Goal: Task Accomplishment & Management: Manage account settings

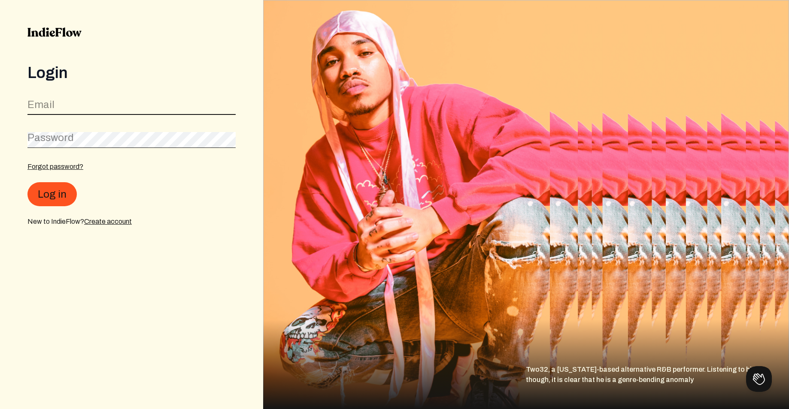
click at [79, 108] on input "email" at bounding box center [131, 107] width 208 height 16
type input "[EMAIL_ADDRESS][DOMAIN_NAME]"
click at [27, 182] on button "Log in" at bounding box center [51, 194] width 49 height 24
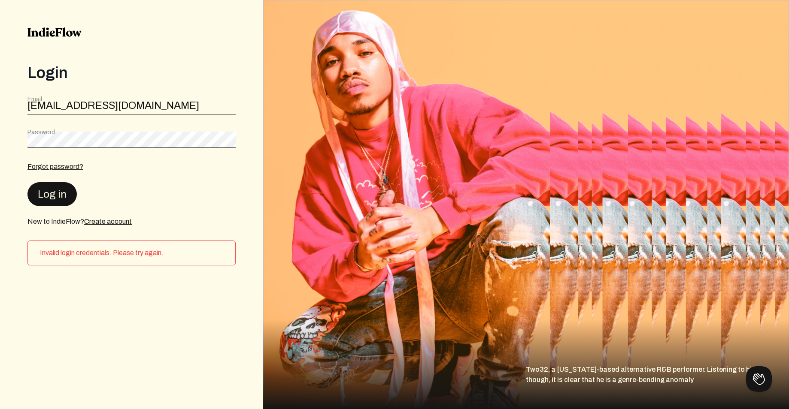
click at [58, 194] on button "Log in" at bounding box center [51, 194] width 49 height 24
click at [65, 165] on link "Forgot password?" at bounding box center [55, 166] width 56 height 7
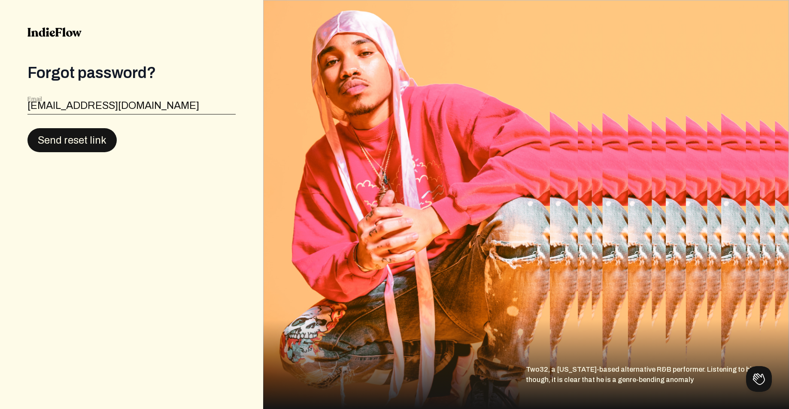
click at [79, 141] on button "Send reset link" at bounding box center [71, 140] width 89 height 24
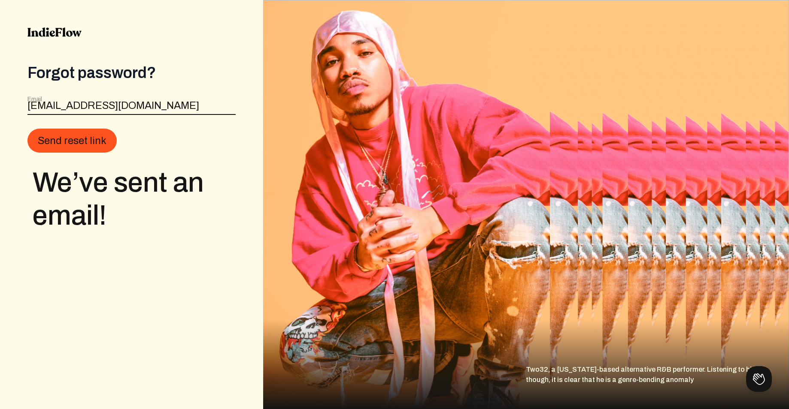
click at [125, 106] on input "[EMAIL_ADDRESS][DOMAIN_NAME]" at bounding box center [131, 107] width 208 height 16
drag, startPoint x: 133, startPoint y: 105, endPoint x: 6, endPoint y: 104, distance: 127.5
click at [6, 104] on div "Forgot password? Email [EMAIL_ADDRESS][DOMAIN_NAME] Send reset link We’ve sent …" at bounding box center [131, 204] width 263 height 409
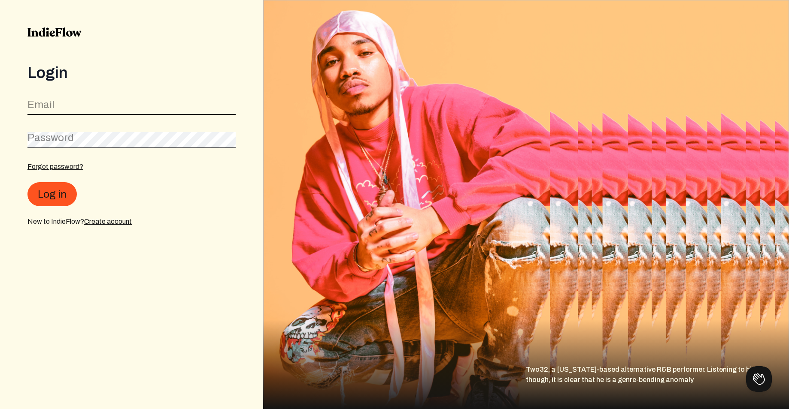
click at [57, 111] on input "email" at bounding box center [131, 107] width 208 height 16
type input "[EMAIL_ADDRESS][DOMAIN_NAME]"
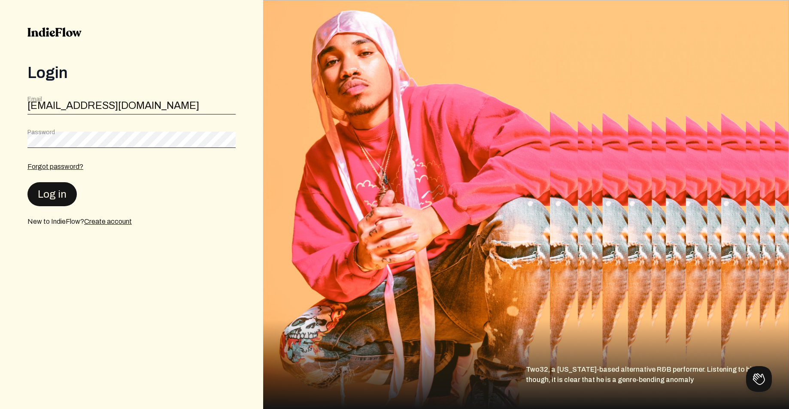
click at [53, 190] on button "Log in" at bounding box center [51, 194] width 49 height 24
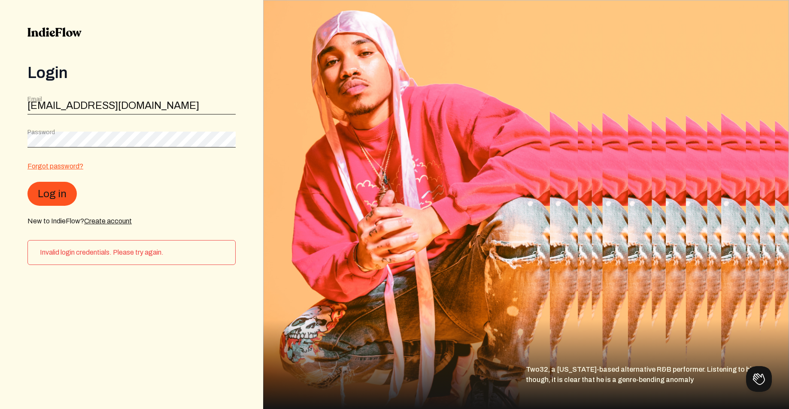
click at [67, 168] on link "Forgot password?" at bounding box center [55, 166] width 56 height 7
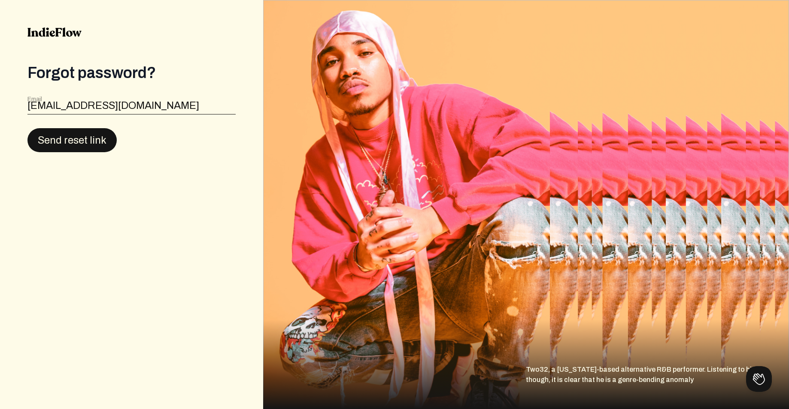
click at [79, 143] on button "Send reset link" at bounding box center [71, 140] width 89 height 24
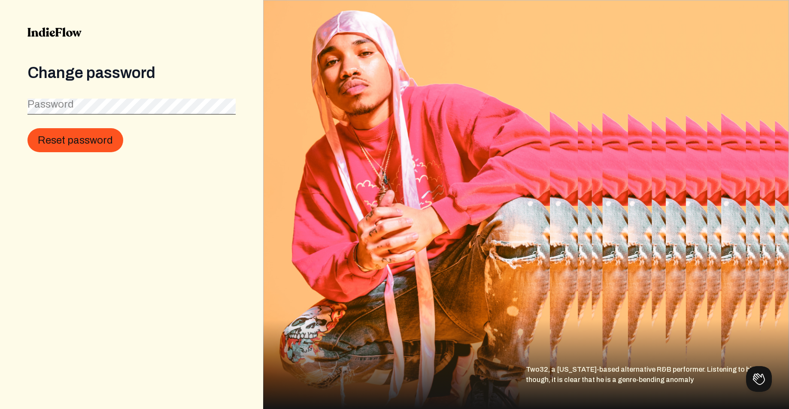
click at [64, 103] on label "Password" at bounding box center [50, 104] width 46 height 14
click at [66, 138] on button "Reset password" at bounding box center [75, 141] width 96 height 24
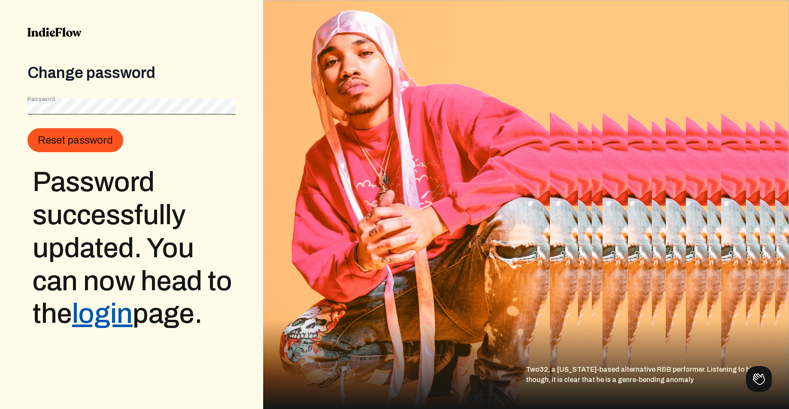
click at [112, 317] on link "login" at bounding box center [102, 314] width 61 height 30
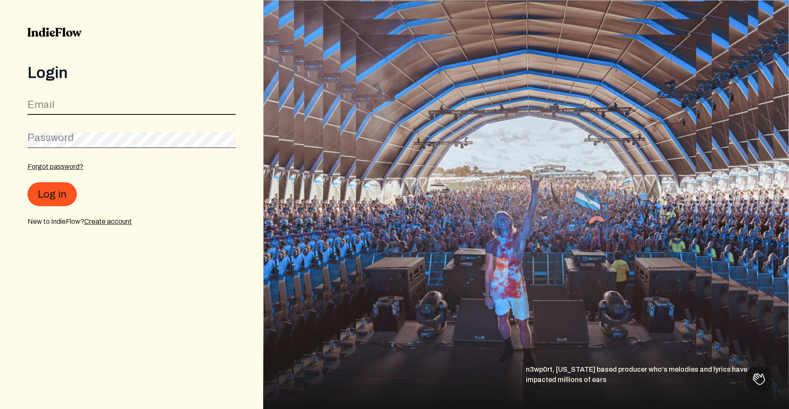
click at [69, 103] on input "email" at bounding box center [131, 107] width 208 height 16
type input "[EMAIL_ADDRESS][DOMAIN_NAME]"
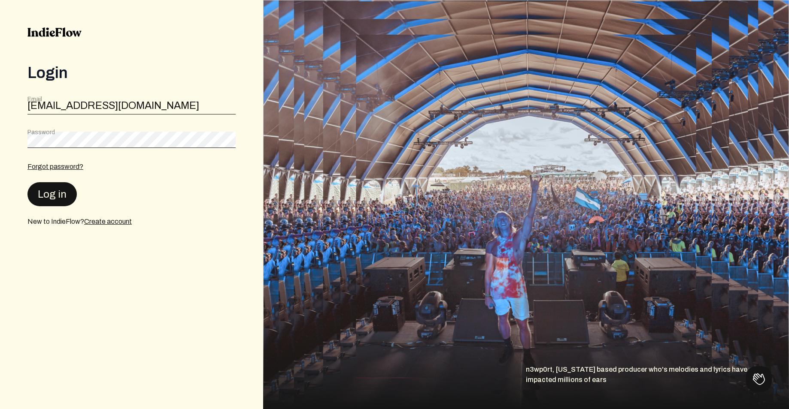
click at [66, 191] on button "Log in" at bounding box center [51, 194] width 49 height 24
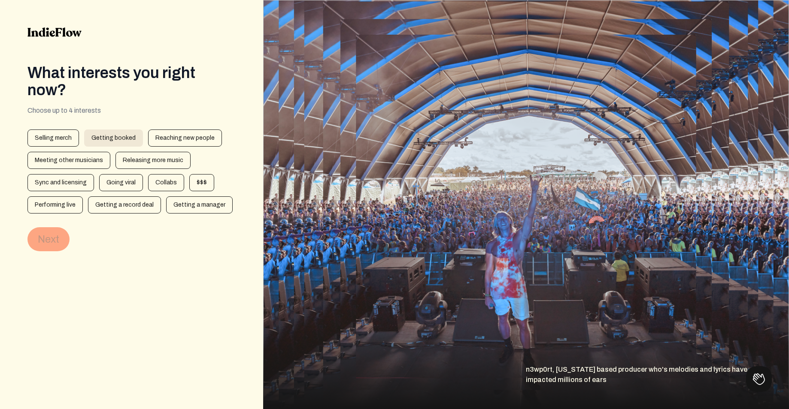
click at [118, 142] on div "Getting booked" at bounding box center [113, 138] width 59 height 17
click at [52, 234] on button "Next" at bounding box center [48, 239] width 42 height 24
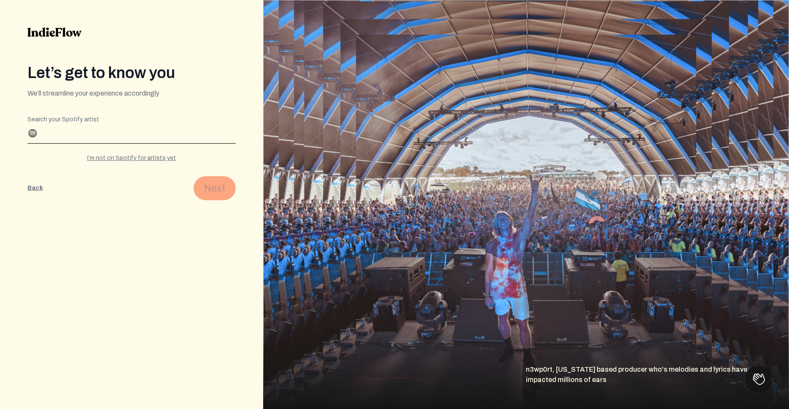
click at [47, 139] on input "Search your Spotify artist" at bounding box center [131, 137] width 208 height 14
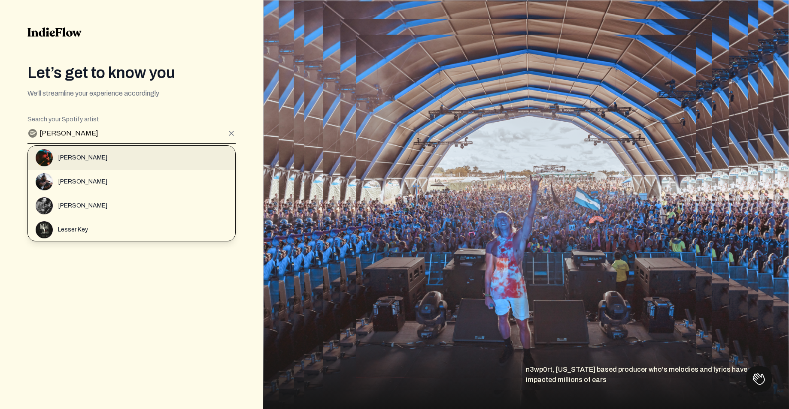
type input "lester rey"
click at [67, 155] on span "Lester Rey" at bounding box center [82, 158] width 49 height 9
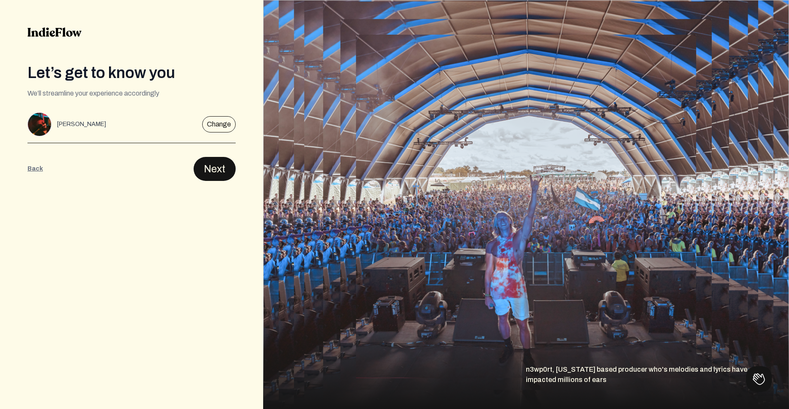
click at [212, 170] on button "Next" at bounding box center [215, 169] width 42 height 24
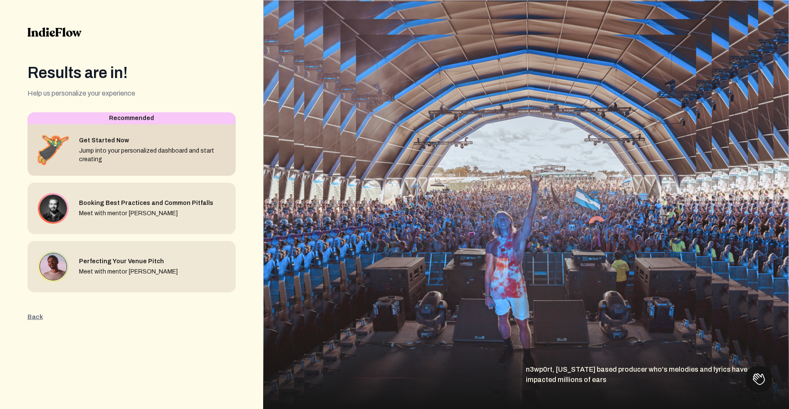
click at [92, 158] on div "Jump into your personalized dashboard and start creating" at bounding box center [154, 155] width 150 height 17
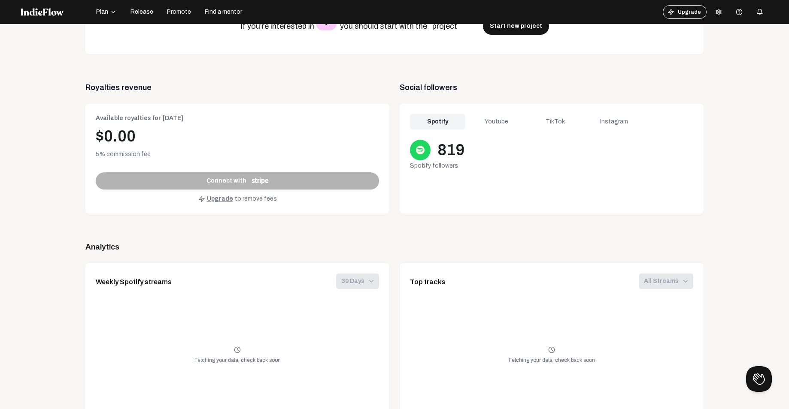
scroll to position [343, 0]
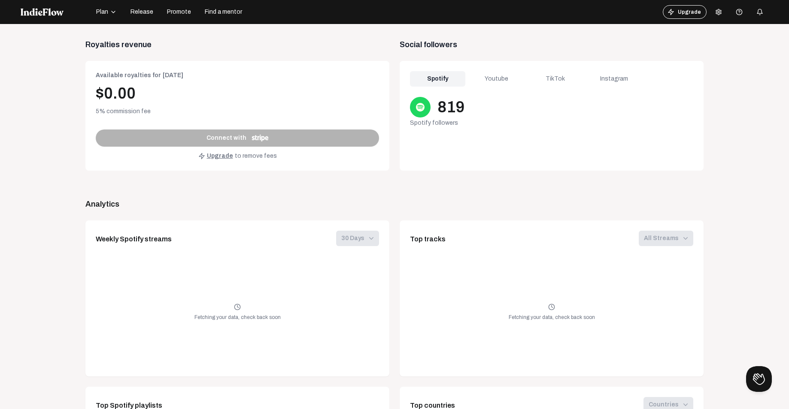
click at [497, 78] on div "Youtube" at bounding box center [496, 78] width 55 height 15
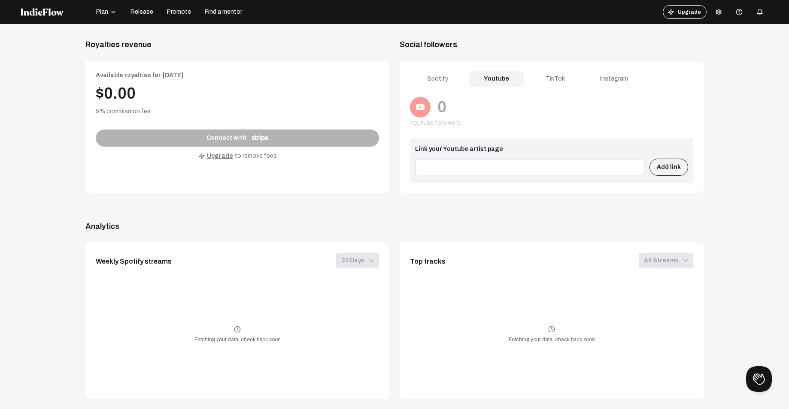
click at [453, 168] on input at bounding box center [529, 167] width 229 height 16
paste input "https://www.youtube.com/watch?v=jRNcQnpFALI&list=RDjRNcQnpFALI&start_radio=1"
type input "https://www.youtube.com/watch?v=jRNcQnpFALI&list=RDjRNcQnpFALI&start_radio=1"
click at [677, 165] on button "Add link" at bounding box center [668, 167] width 39 height 17
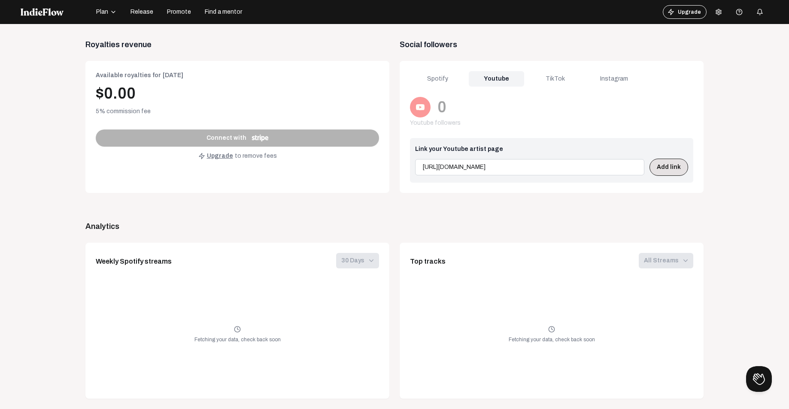
scroll to position [0, 0]
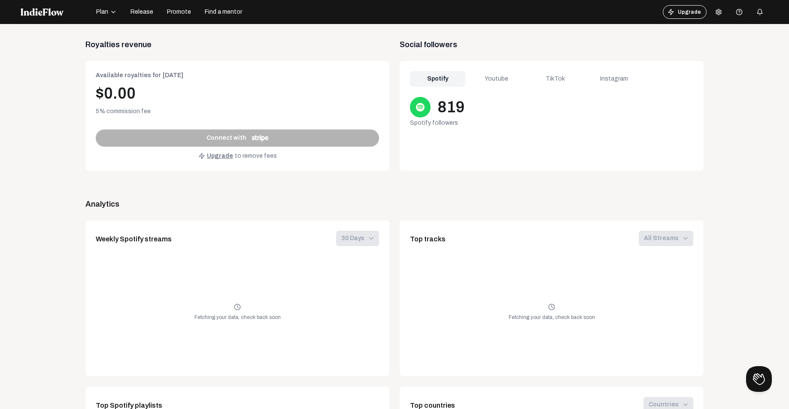
click at [492, 79] on div "Youtube" at bounding box center [496, 78] width 55 height 15
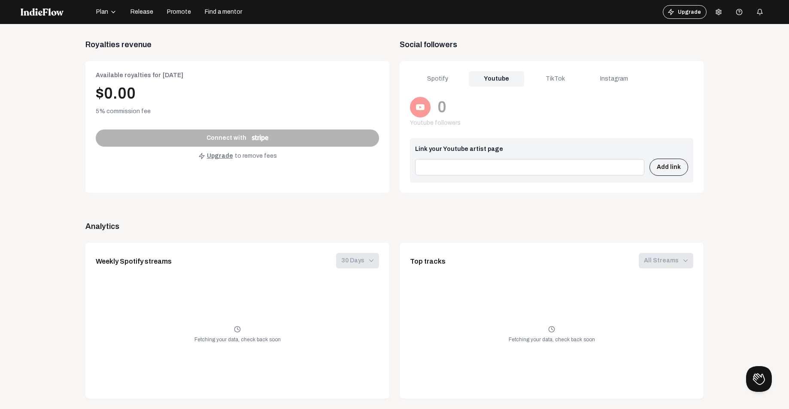
click at [458, 167] on input at bounding box center [529, 167] width 229 height 16
type input "l"
type input "youtube.com/lesterrey"
click at [668, 169] on button "Add link" at bounding box center [668, 167] width 39 height 17
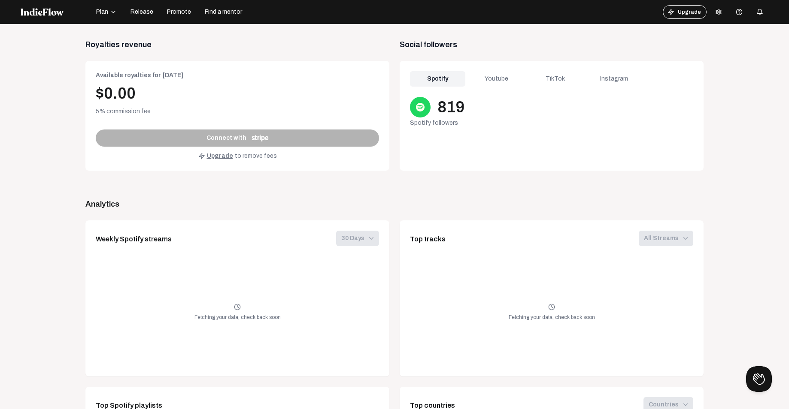
click at [488, 82] on div "Youtube" at bounding box center [496, 78] width 55 height 15
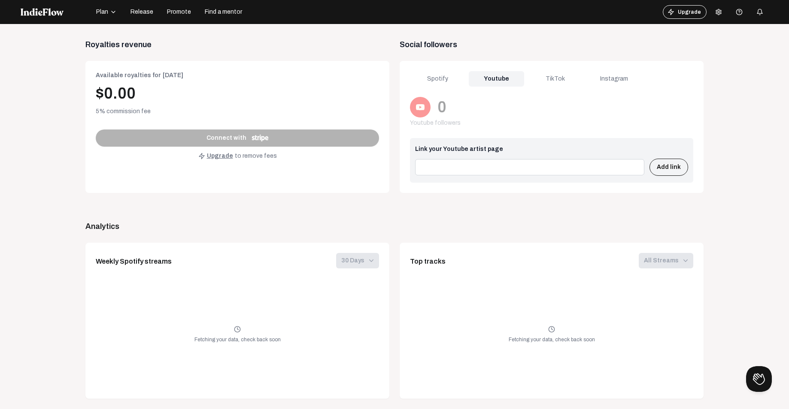
click at [456, 164] on input at bounding box center [529, 167] width 229 height 16
type input "https://www.youtube.com/lesterrey"
click at [650, 169] on button "Add link" at bounding box center [668, 167] width 39 height 17
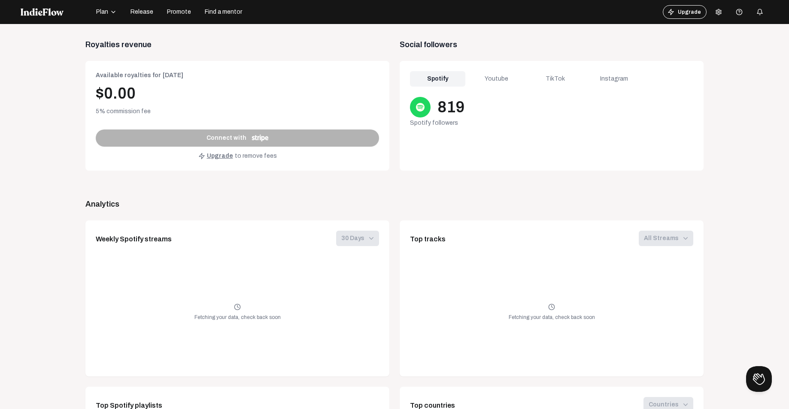
click at [545, 81] on div "TikTok" at bounding box center [554, 78] width 55 height 15
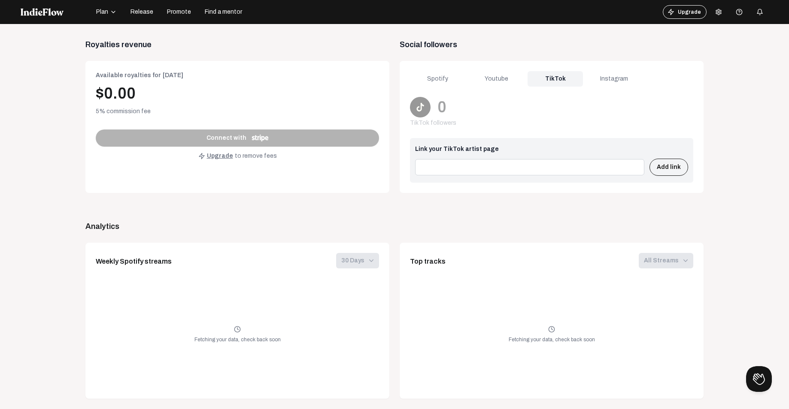
click at [619, 78] on div "Instagram" at bounding box center [613, 78] width 55 height 15
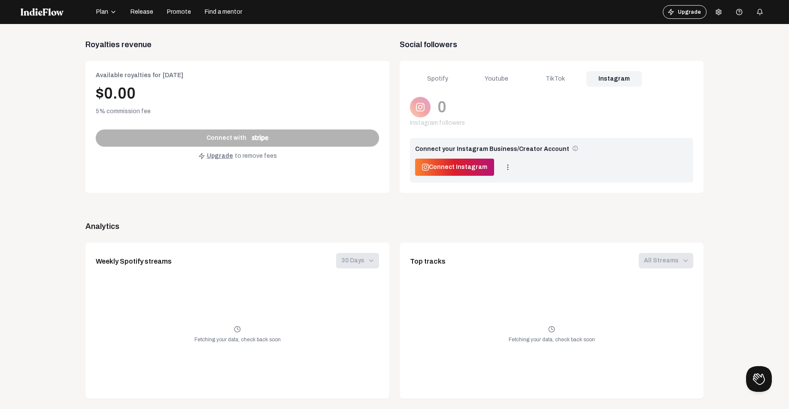
click at [491, 82] on div "Youtube" at bounding box center [496, 78] width 55 height 15
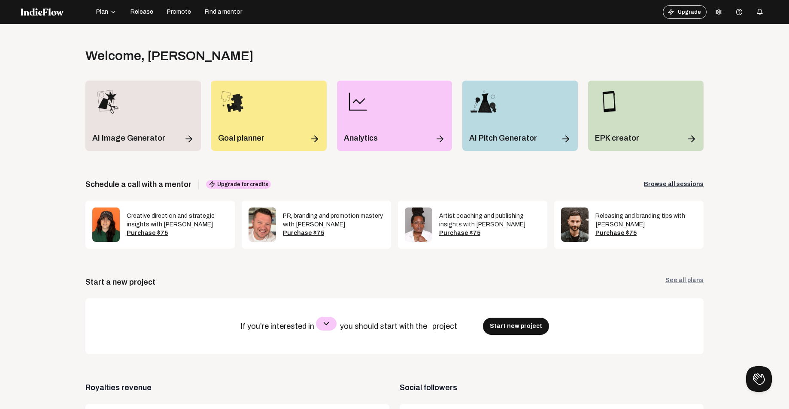
click at [715, 13] on icon at bounding box center [718, 12] width 7 height 7
click at [728, 49] on link "Pricing" at bounding box center [738, 47] width 62 height 11
